Goal: Task Accomplishment & Management: Use online tool/utility

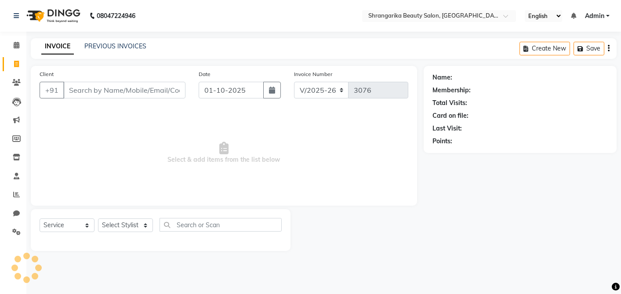
select select "5168"
select select "service"
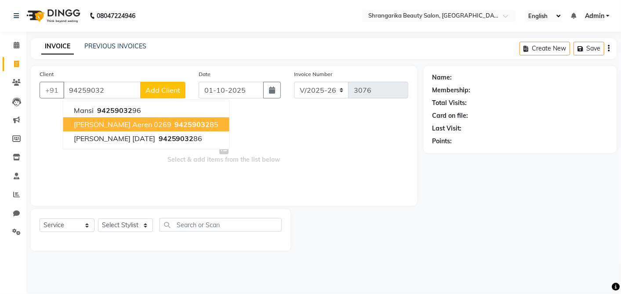
click at [91, 124] on span "[PERSON_NAME] Aeren 0269" at bounding box center [123, 124] width 98 height 9
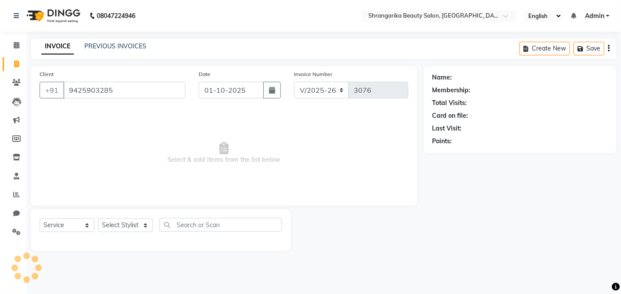
type input "9425903285"
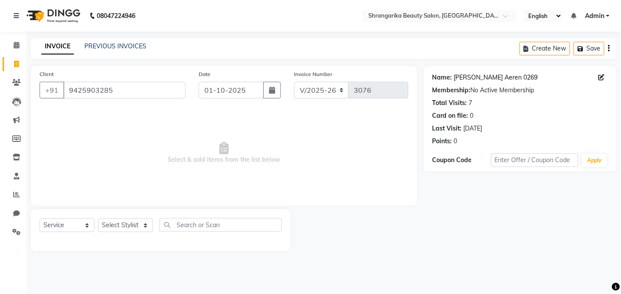
click at [484, 76] on link "[PERSON_NAME] Aeren 0269" at bounding box center [496, 77] width 84 height 9
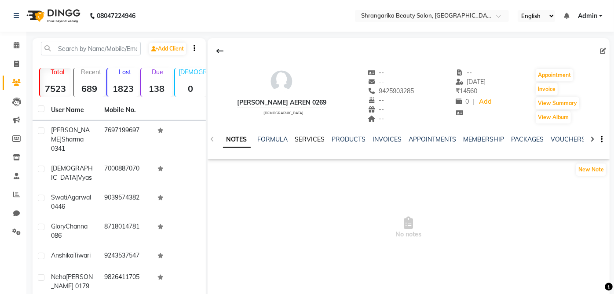
click at [308, 139] on link "SERVICES" at bounding box center [310, 139] width 30 height 8
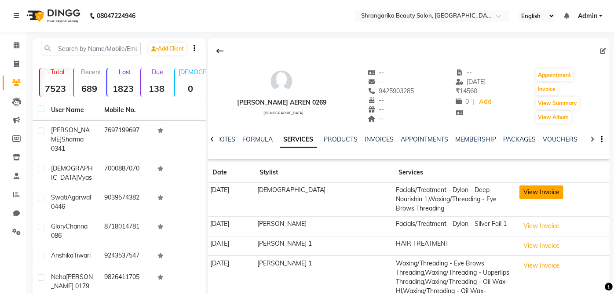
click at [519, 198] on button "View Invoice" at bounding box center [541, 193] width 44 height 14
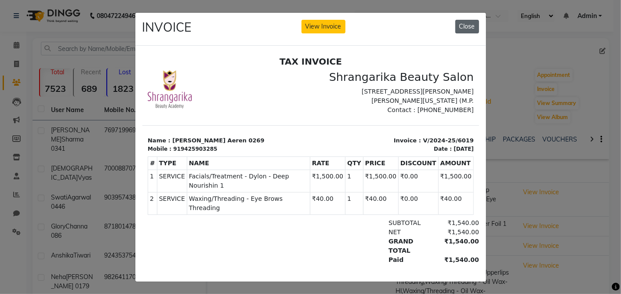
click at [465, 28] on button "Close" at bounding box center [467, 27] width 24 height 14
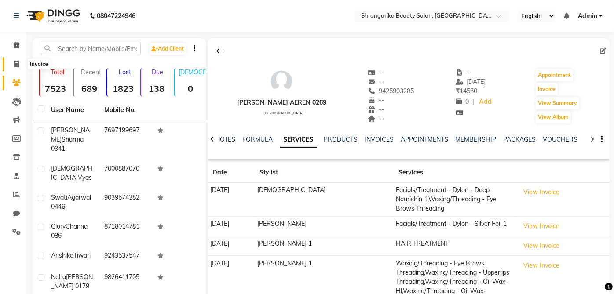
click at [12, 64] on span at bounding box center [16, 64] width 15 height 10
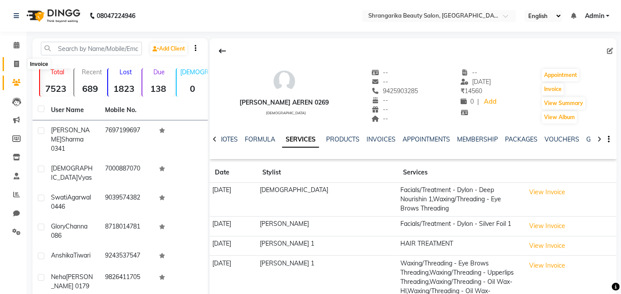
select select "5168"
select select "service"
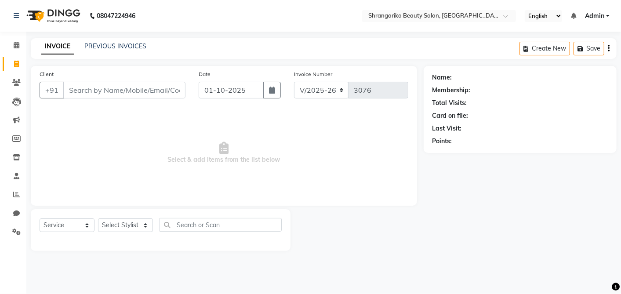
click at [119, 88] on input "Client" at bounding box center [124, 90] width 122 height 17
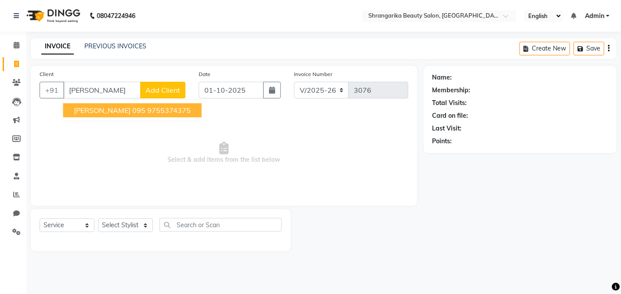
type input "[PERSON_NAME]"
